Goal: Find specific page/section: Find specific page/section

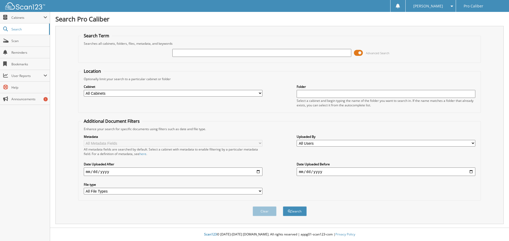
click at [204, 52] on input "text" at bounding box center [261, 53] width 179 height 8
type input "[PERSON_NAME]"
click at [283, 207] on button "Search" at bounding box center [295, 212] width 24 height 10
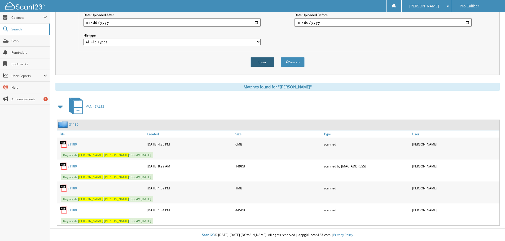
scroll to position [150, 0]
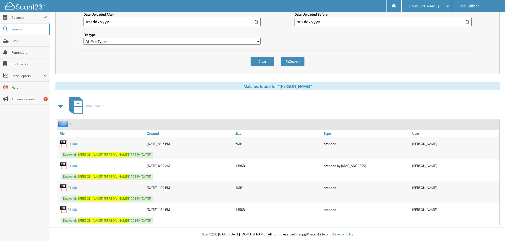
click at [75, 143] on link "31180" at bounding box center [72, 144] width 9 height 5
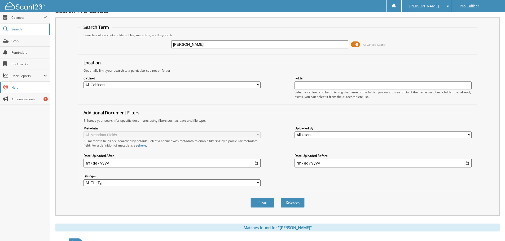
scroll to position [0, 0]
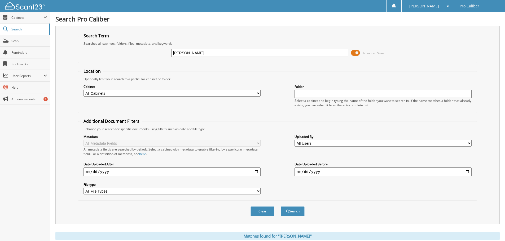
drag, startPoint x: 206, startPoint y: 54, endPoint x: 153, endPoint y: 49, distance: 52.9
click at [153, 49] on div "ERIC WILLIAMS Advanced Search" at bounding box center [277, 53] width 393 height 14
type input "30096"
click at [281, 207] on button "Search" at bounding box center [293, 212] width 24 height 10
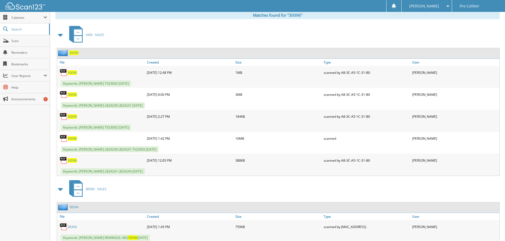
scroll to position [185, 0]
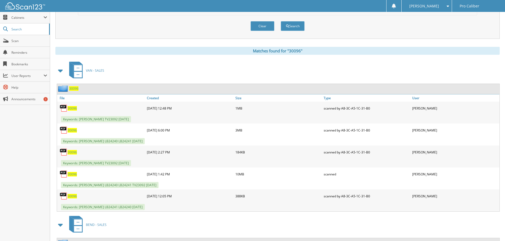
click at [74, 89] on span "30096" at bounding box center [73, 88] width 9 height 5
